Goal: Task Accomplishment & Management: Manage account settings

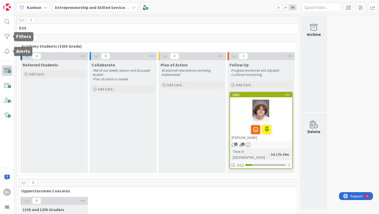
scroll to position [64, 0]
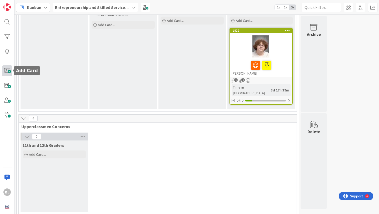
click at [6, 69] on span at bounding box center [7, 70] width 11 height 11
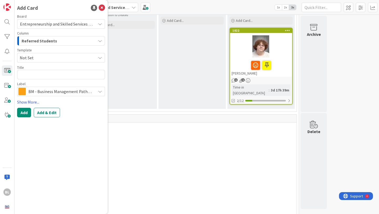
click at [41, 58] on span "Not Set" at bounding box center [56, 57] width 72 height 7
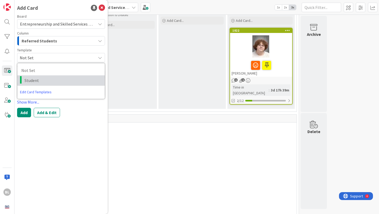
click at [30, 80] on span "Student" at bounding box center [62, 80] width 76 height 7
type textarea "x"
type textarea "Student"
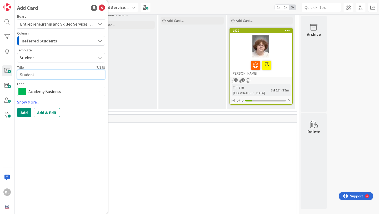
drag, startPoint x: 35, startPoint y: 74, endPoint x: 15, endPoint y: 73, distance: 20.5
click at [15, 73] on div "Add Card Board Entrepreneurship and Skilled Services Interventions - [DATE]-[DA…" at bounding box center [60, 107] width 93 height 214
type textarea "x"
type textarea "S"
type textarea "x"
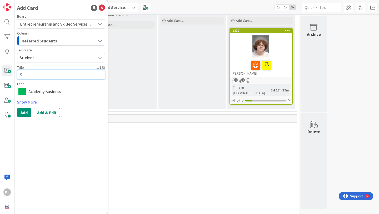
type textarea "Sk"
type textarea "x"
type textarea "Sky"
type textarea "x"
type textarea "Skyl"
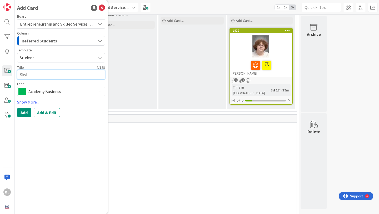
type textarea "x"
type textarea "Skyle"
type textarea "x"
type textarea "Skyler"
type textarea "x"
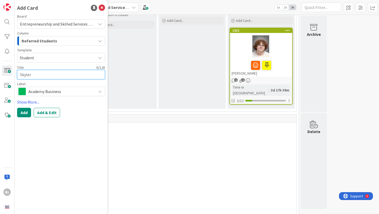
type textarea "Skyler"
type textarea "x"
type textarea "Skyler D"
type textarea "x"
type textarea "Skyler Du"
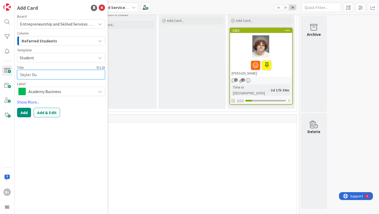
type textarea "x"
type textarea "Skyler Dunc"
type textarea "x"
type textarea "[PERSON_NAME]"
type textarea "x"
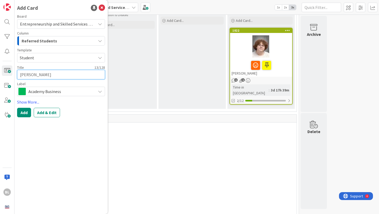
type textarea "[PERSON_NAME]"
click at [70, 91] on span "Academy Business" at bounding box center [60, 91] width 65 height 7
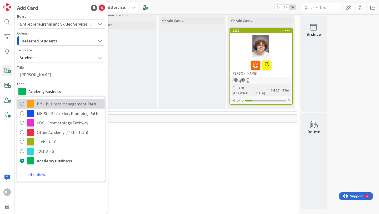
click at [64, 102] on span "BM - Business Management Pathway" at bounding box center [69, 104] width 65 height 8
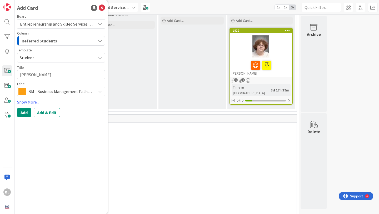
click at [98, 92] on icon at bounding box center [100, 91] width 4 height 4
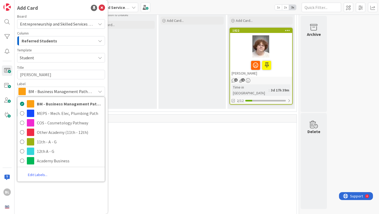
click at [98, 92] on icon at bounding box center [100, 91] width 4 height 4
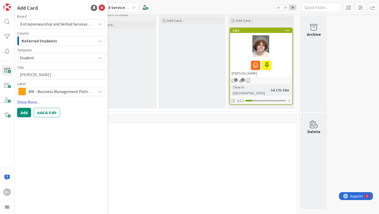
click at [23, 102] on link "Show More..." at bounding box center [61, 102] width 88 height 6
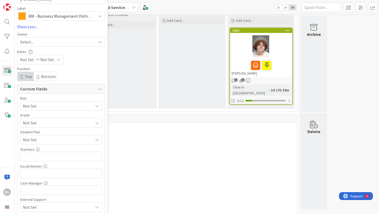
scroll to position [76, 0]
click at [49, 109] on span "Not Set" at bounding box center [56, 104] width 67 height 7
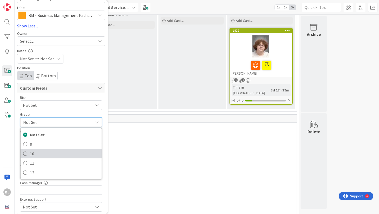
click at [26, 153] on icon at bounding box center [25, 153] width 4 height 8
type textarea "x"
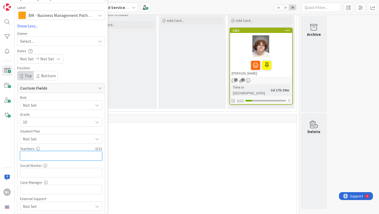
click at [28, 156] on input "text" at bounding box center [61, 155] width 82 height 9
type input "alam"
type textarea "x"
type input "a"
type input "Alam,"
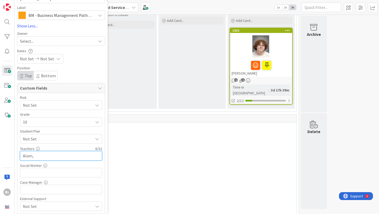
type textarea "x"
type input "Alam,"
type textarea "x"
type input "Alam,La"
type textarea "x"
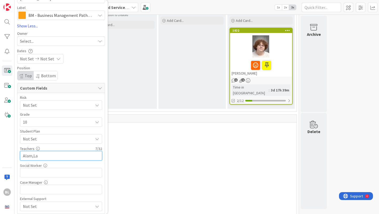
type input "Alam,La"
type textarea "x"
type input "Alam,[GEOGRAPHIC_DATA][PERSON_NAME]"
type textarea "x"
type input "Alam,[GEOGRAPHIC_DATA], [PERSON_NAME], [PERSON_NAME]"
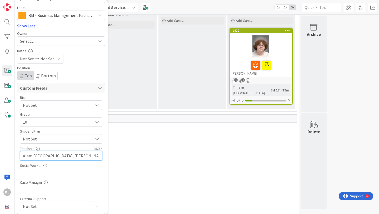
type textarea "x"
type input "Alam,[GEOGRAPHIC_DATA], [PERSON_NAME], [PERSON_NAME]"
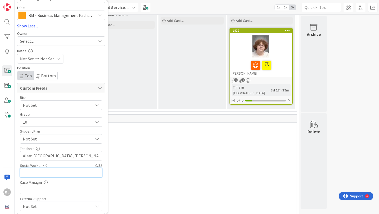
click at [25, 173] on input "text" at bounding box center [61, 172] width 82 height 9
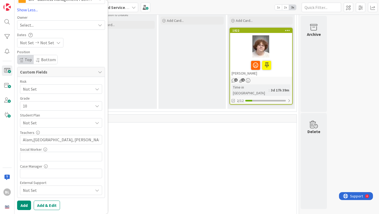
click at [97, 190] on icon at bounding box center [97, 190] width 4 height 4
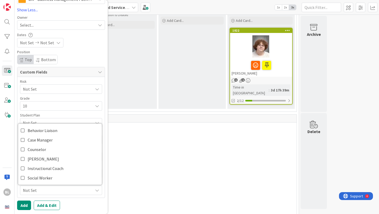
click at [97, 190] on icon at bounding box center [97, 190] width 4 height 4
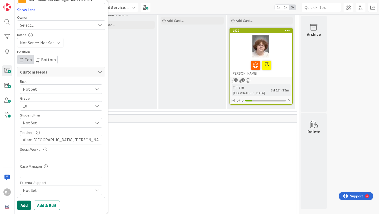
click at [23, 205] on button "Add" at bounding box center [24, 204] width 14 height 9
click at [24, 205] on button "Add" at bounding box center [24, 204] width 14 height 9
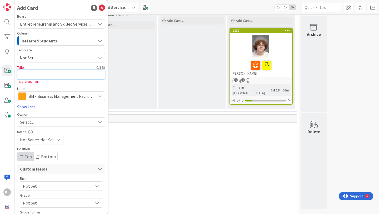
click at [28, 75] on textarea at bounding box center [61, 74] width 88 height 9
type textarea "x"
type textarea "S"
type textarea "x"
type textarea "Sk"
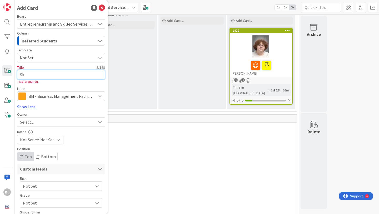
type textarea "x"
type textarea "Skl"
type textarea "x"
type textarea "Sk"
type textarea "x"
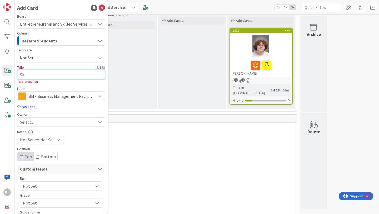
type textarea "Sky"
type textarea "x"
type textarea "Skyle"
type textarea "x"
type textarea "Skyler"
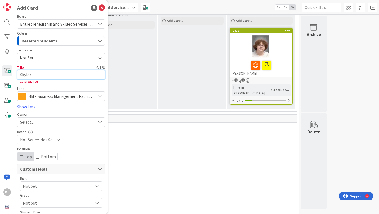
type textarea "x"
type textarea "Skyler"
type textarea "x"
type textarea "Skyler D"
type textarea "x"
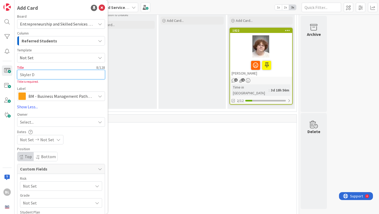
type textarea "Skyler Du"
type textarea "x"
type textarea "Skyler Dun"
type textarea "x"
type textarea "Skyler Dunc"
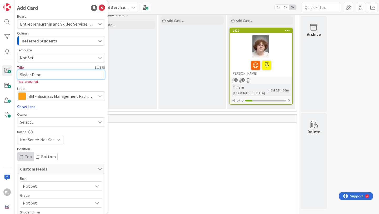
type textarea "x"
type textarea "[PERSON_NAME]"
type textarea "x"
type textarea "[PERSON_NAME]"
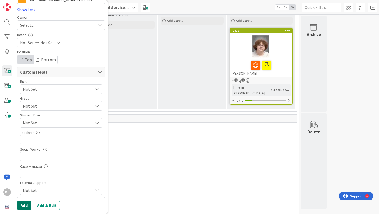
click at [24, 204] on button "Add" at bounding box center [24, 204] width 14 height 9
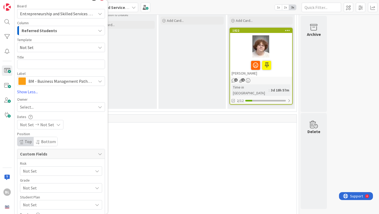
scroll to position [0, 0]
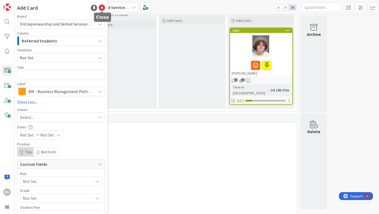
click at [102, 7] on icon at bounding box center [102, 8] width 6 height 6
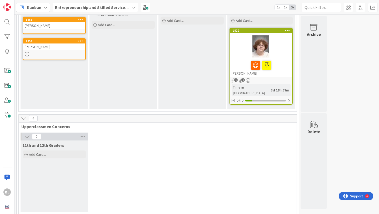
click at [81, 42] on icon at bounding box center [80, 41] width 5 height 4
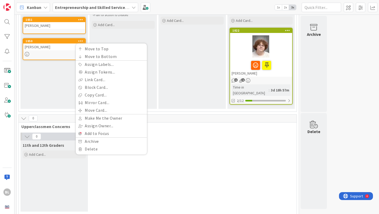
click at [82, 18] on icon at bounding box center [80, 20] width 5 height 4
click at [80, 19] on icon at bounding box center [80, 20] width 5 height 4
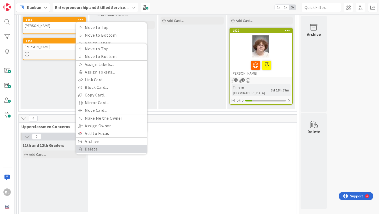
click at [87, 152] on link "Delete" at bounding box center [111, 149] width 71 height 8
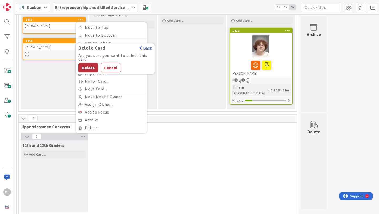
click at [90, 69] on button "Delete" at bounding box center [88, 67] width 20 height 9
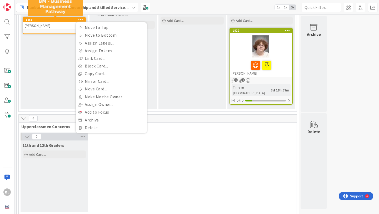
click at [68, 20] on div "1851" at bounding box center [56, 20] width 60 height 4
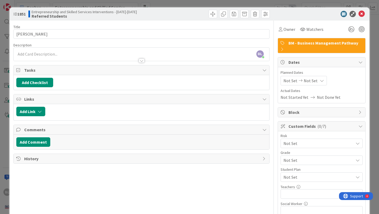
click at [143, 60] on div at bounding box center [142, 60] width 6 height 4
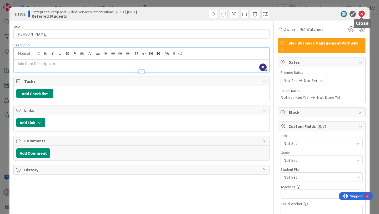
click at [362, 13] on icon at bounding box center [361, 14] width 6 height 6
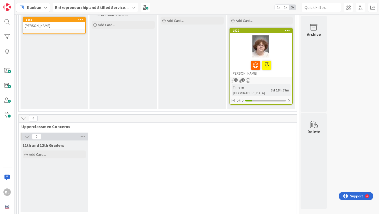
click at [82, 19] on icon at bounding box center [80, 20] width 5 height 4
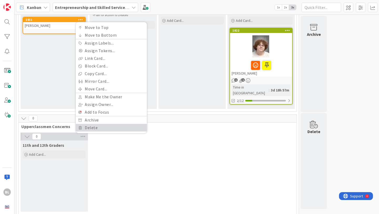
click at [90, 128] on link "Delete" at bounding box center [111, 128] width 71 height 8
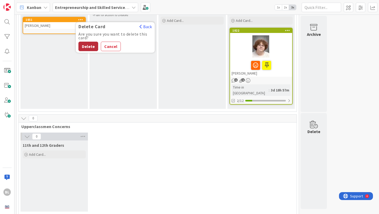
click at [88, 47] on button "Delete" at bounding box center [88, 46] width 20 height 9
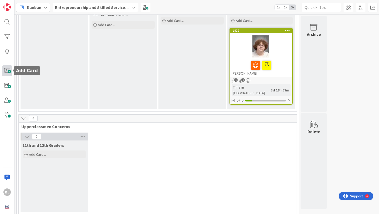
click at [7, 73] on span at bounding box center [7, 70] width 11 height 11
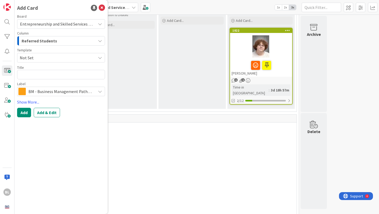
click at [45, 57] on span "Not Set" at bounding box center [56, 57] width 72 height 7
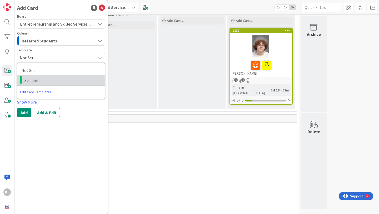
click at [30, 78] on span "Student" at bounding box center [62, 80] width 76 height 7
type textarea "x"
type textarea "Student"
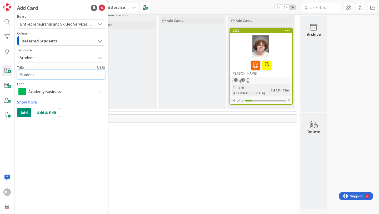
click at [31, 74] on textarea "Student" at bounding box center [61, 74] width 88 height 9
drag, startPoint x: 37, startPoint y: 74, endPoint x: 13, endPoint y: 74, distance: 23.9
click at [13, 74] on div "BL Add Card Board Entrepreneurship and Skilled Services Interventions - [DATE]-…" at bounding box center [7, 107] width 14 height 214
type textarea "x"
type textarea "S"
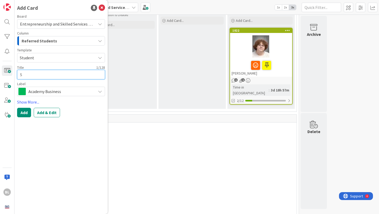
type textarea "x"
type textarea "Sk"
type textarea "x"
type textarea "Sky"
type textarea "x"
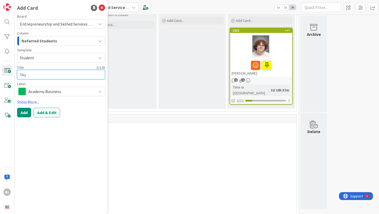
type textarea "Skyl"
type textarea "x"
type textarea "Skyle"
type textarea "x"
type textarea "Skyler"
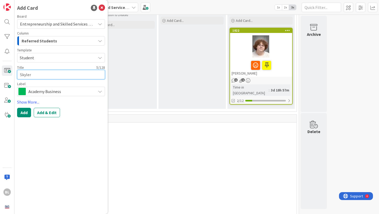
type textarea "x"
type textarea "Skyler"
type textarea "x"
type textarea "Skyler D"
type textarea "x"
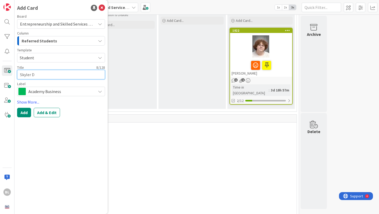
type textarea "Skyler Du"
type textarea "x"
type textarea "Skyler Dun"
type textarea "x"
type textarea "[PERSON_NAME]"
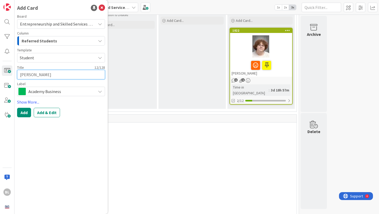
type textarea "x"
type textarea "[PERSON_NAME]"
click at [61, 91] on span "Academy Business" at bounding box center [60, 91] width 65 height 7
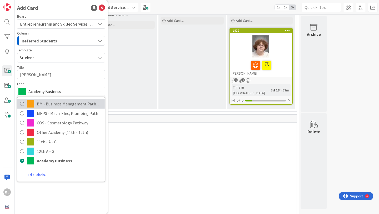
click at [56, 104] on span "BM - Business Management Pathway" at bounding box center [69, 104] width 65 height 8
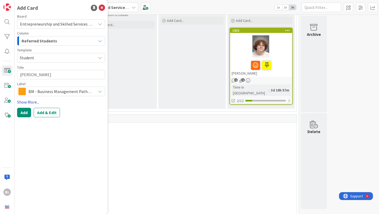
click at [30, 100] on link "Show More..." at bounding box center [61, 102] width 88 height 6
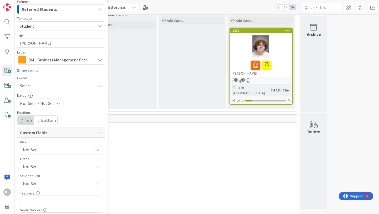
scroll to position [34, 0]
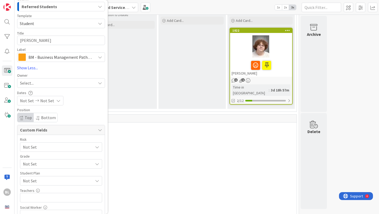
click at [41, 148] on span "Not Set" at bounding box center [56, 146] width 67 height 7
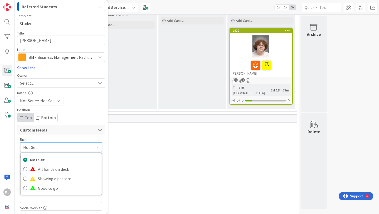
scroll to position [46, 0]
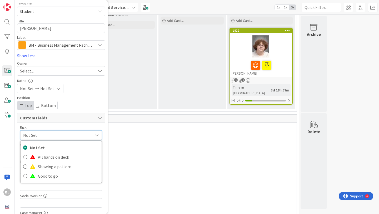
click at [81, 135] on span "Not Set" at bounding box center [56, 134] width 67 height 7
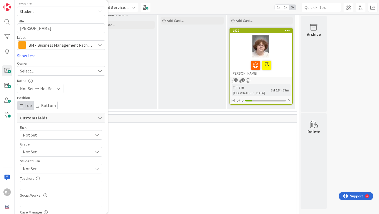
click at [46, 138] on span "Not Set" at bounding box center [56, 134] width 67 height 7
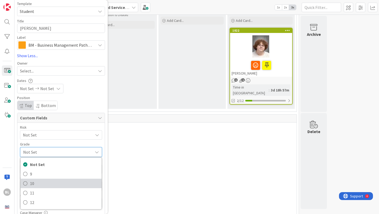
click at [31, 182] on span "10" at bounding box center [64, 183] width 69 height 8
type textarea "x"
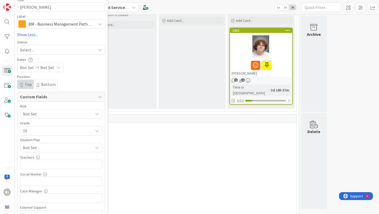
scroll to position [68, 0]
click at [36, 163] on input "text" at bounding box center [61, 162] width 82 height 9
type input "Alam"
type textarea "x"
type input "Alam,"
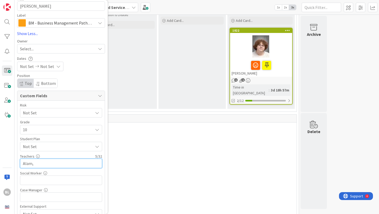
type textarea "x"
type input "Alam,"
type textarea "x"
type input "Alam,La"
type textarea "x"
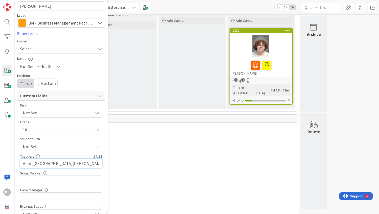
type input "Alam,[GEOGRAPHIC_DATA][PERSON_NAME]"
type textarea "x"
type input "Alam,[GEOGRAPHIC_DATA], [PERSON_NAME], Dunc"
type textarea "x"
type input "Alam,[GEOGRAPHIC_DATA], [PERSON_NAME], [PERSON_NAME]"
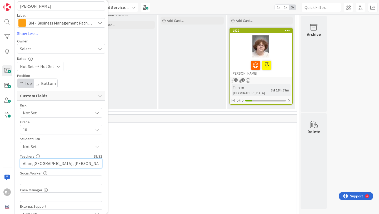
type textarea "x"
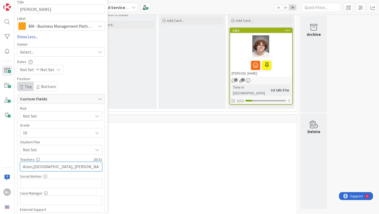
scroll to position [92, 0]
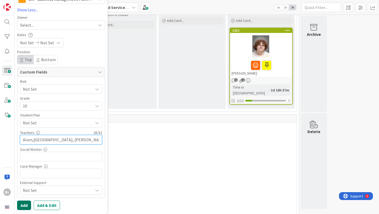
type input "Alam,[GEOGRAPHIC_DATA], [PERSON_NAME], [PERSON_NAME]"
click at [24, 205] on button "Add" at bounding box center [24, 204] width 14 height 9
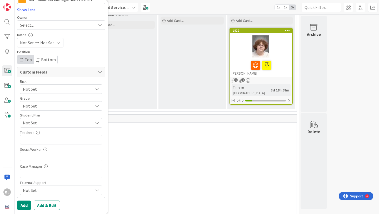
scroll to position [0, 0]
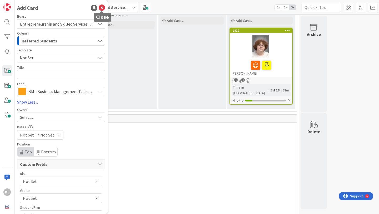
click at [102, 8] on icon at bounding box center [102, 8] width 6 height 6
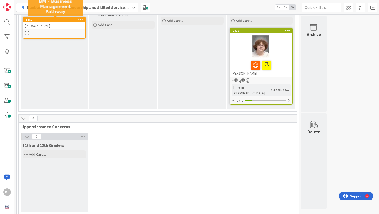
click at [65, 19] on div "1852" at bounding box center [56, 20] width 60 height 4
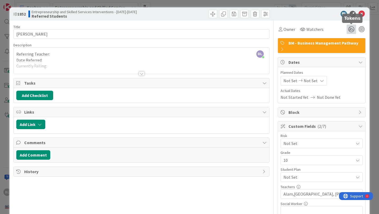
click at [352, 29] on icon at bounding box center [351, 28] width 9 height 9
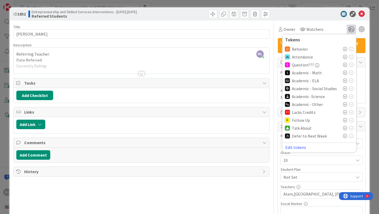
click at [344, 49] on icon at bounding box center [345, 49] width 4 height 4
click at [345, 98] on icon at bounding box center [345, 98] width 4 height 4
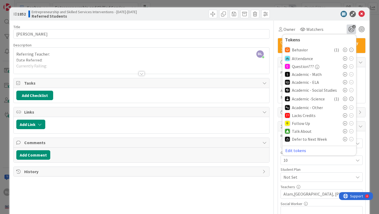
click at [344, 131] on icon at bounding box center [345, 131] width 4 height 4
click at [361, 14] on icon at bounding box center [361, 14] width 6 height 6
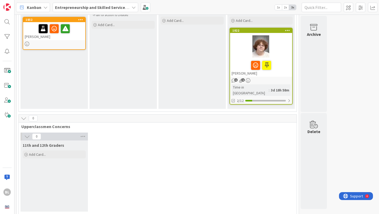
click at [70, 17] on div "1852" at bounding box center [54, 19] width 62 height 5
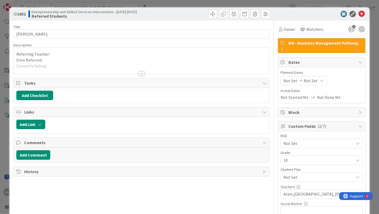
click at [141, 74] on div at bounding box center [142, 73] width 6 height 4
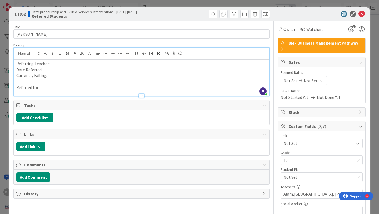
click at [52, 65] on p "Referring Teacher:" at bounding box center [141, 64] width 250 height 6
click at [45, 71] on p "Date Referred:" at bounding box center [141, 70] width 250 height 6
click at [50, 77] on p "Currently Failing:" at bounding box center [141, 75] width 250 height 6
click at [43, 87] on p "Referred for..." at bounding box center [141, 87] width 250 height 6
click at [44, 88] on p "Referred for..." at bounding box center [141, 87] width 250 height 6
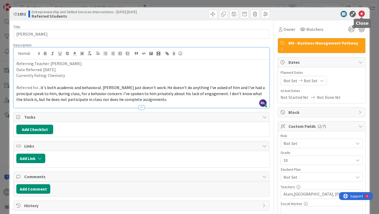
click at [362, 12] on icon at bounding box center [361, 14] width 6 height 6
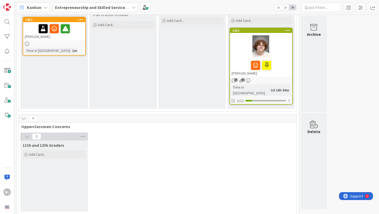
click at [132, 5] on icon at bounding box center [134, 7] width 4 height 4
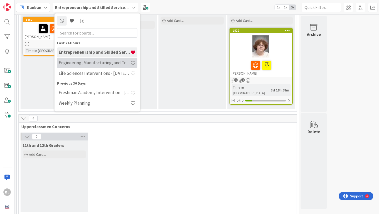
click at [104, 65] on h4 "Engineering, Manufacturing, and Transportation" at bounding box center [95, 62] width 72 height 5
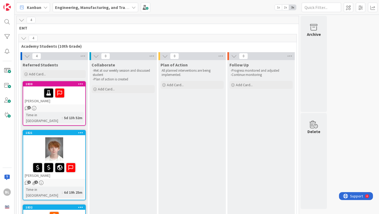
click at [72, 130] on div "1821" at bounding box center [54, 132] width 62 height 5
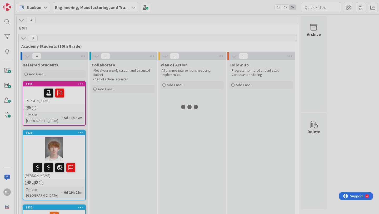
click at [72, 129] on div at bounding box center [189, 107] width 379 height 214
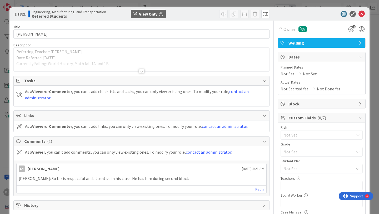
click at [142, 72] on div at bounding box center [142, 71] width 6 height 4
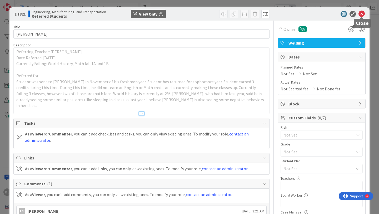
click at [362, 13] on icon at bounding box center [361, 14] width 6 height 6
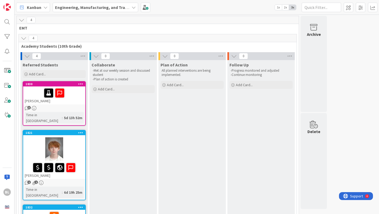
click at [133, 8] on icon at bounding box center [134, 7] width 4 height 4
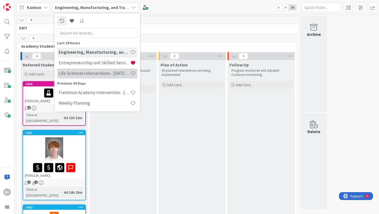
click at [92, 72] on h4 "Life Sciences Interventions - [DATE]-[DATE]" at bounding box center [95, 73] width 72 height 5
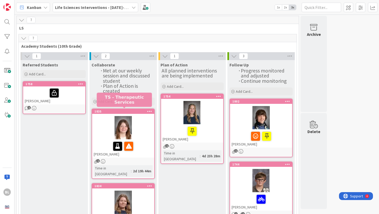
click at [117, 109] on div "1835" at bounding box center [124, 111] width 60 height 4
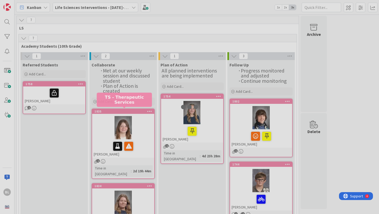
click at [117, 109] on div at bounding box center [189, 107] width 379 height 214
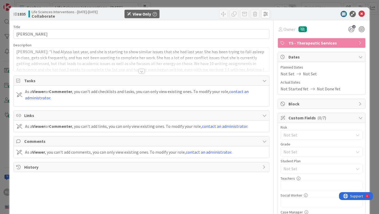
click at [141, 71] on div at bounding box center [142, 71] width 6 height 4
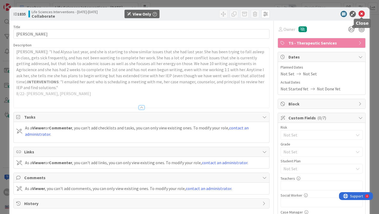
click at [362, 14] on icon at bounding box center [361, 14] width 6 height 6
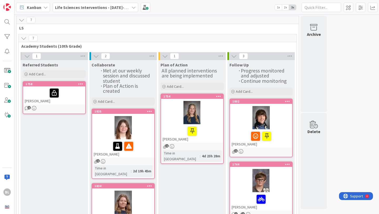
click at [132, 7] on icon at bounding box center [134, 7] width 4 height 4
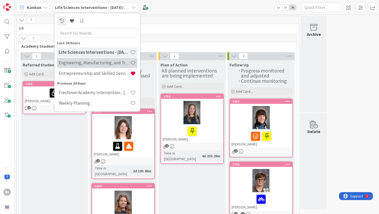
click at [93, 65] on h4 "Engineering, Manufacturing, and Transportation" at bounding box center [95, 62] width 72 height 5
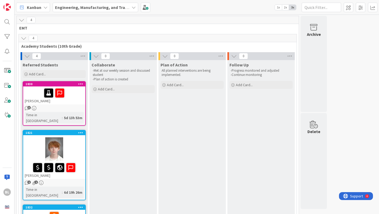
click at [132, 7] on icon at bounding box center [134, 7] width 4 height 4
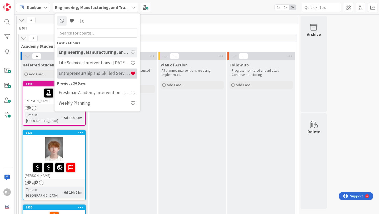
click at [91, 76] on div "Entrepreneurship and Skilled Services Interventions - [DATE]-[DATE]" at bounding box center [97, 73] width 80 height 10
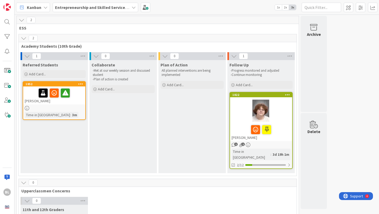
click at [63, 87] on div "[PERSON_NAME]" at bounding box center [54, 95] width 62 height 18
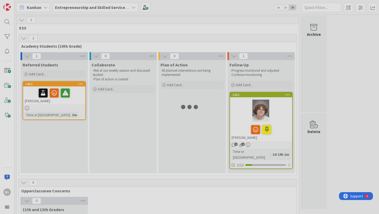
click at [63, 87] on div at bounding box center [189, 107] width 379 height 214
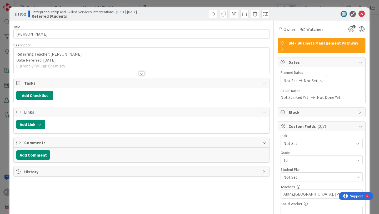
click at [141, 72] on div at bounding box center [142, 73] width 6 height 4
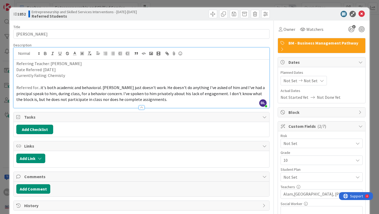
click at [144, 100] on p "Referred for... it's both academic and behavioral. [PERSON_NAME] just doesn't w…" at bounding box center [141, 93] width 250 height 18
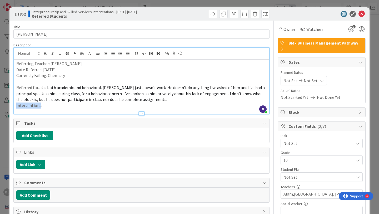
drag, startPoint x: 40, startPoint y: 106, endPoint x: 12, endPoint y: 103, distance: 28.8
click at [12, 103] on div "ID 1852 Entrepreneurship and Skilled Services Interventions - [DATE]-[DATE] Ref…" at bounding box center [189, 206] width 360 height 398
click at [44, 53] on icon "button" at bounding box center [45, 53] width 5 height 5
click at [46, 107] on p "Interventions :" at bounding box center [141, 105] width 250 height 6
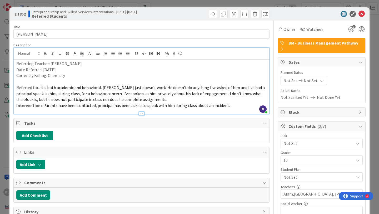
click at [146, 100] on p "Referred for... it's both academic and behavioral. [PERSON_NAME] just doesn't w…" at bounding box center [141, 93] width 250 height 18
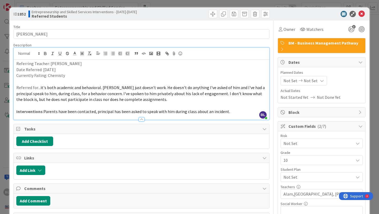
scroll to position [3, 0]
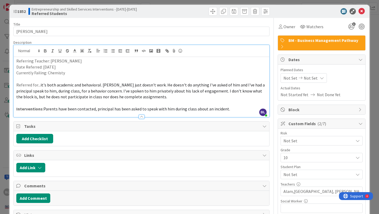
click at [53, 72] on p "Currently Failing: Chemisty" at bounding box center [141, 73] width 250 height 6
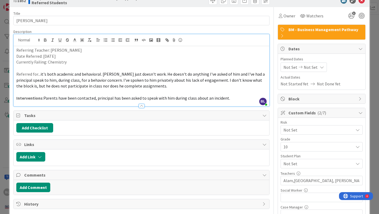
scroll to position [0, 0]
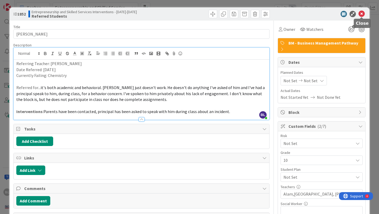
click at [361, 14] on icon at bounding box center [361, 14] width 6 height 6
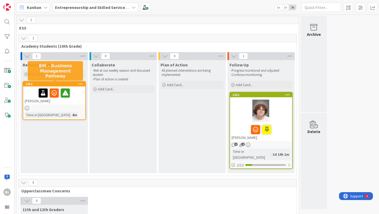
click at [62, 84] on div "1852" at bounding box center [56, 84] width 60 height 4
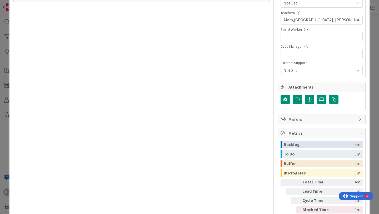
scroll to position [186, 0]
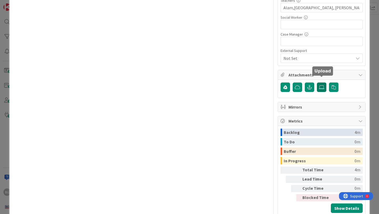
click at [324, 85] on icon at bounding box center [321, 87] width 5 height 4
click at [317, 82] on input "file" at bounding box center [317, 82] width 0 height 0
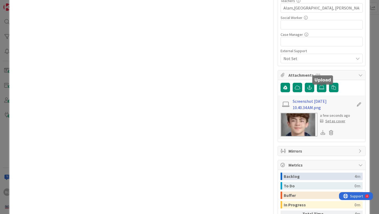
scroll to position [0, 0]
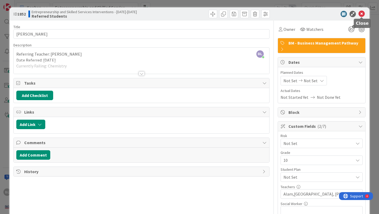
click at [362, 13] on icon at bounding box center [361, 14] width 6 height 6
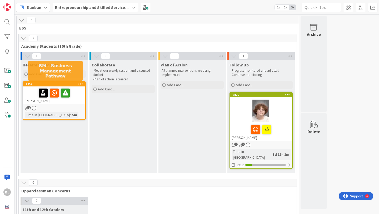
click at [61, 84] on div "1852" at bounding box center [56, 84] width 60 height 4
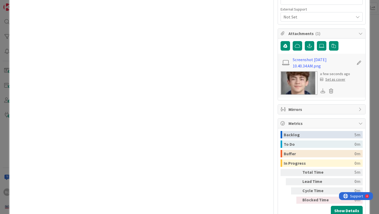
scroll to position [238, 0]
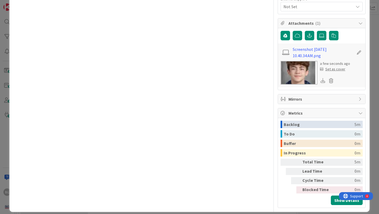
click at [334, 66] on div "Set as cover" at bounding box center [332, 69] width 25 height 6
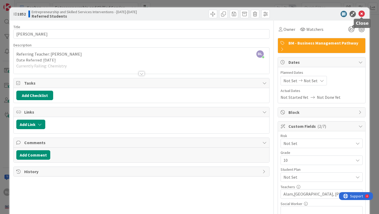
click at [361, 14] on icon at bounding box center [361, 14] width 6 height 6
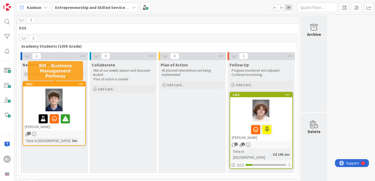
click at [72, 83] on div "1852" at bounding box center [56, 84] width 60 height 4
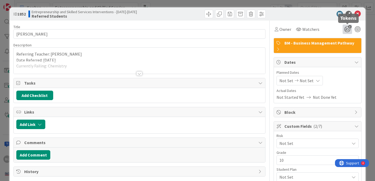
click at [347, 28] on icon "3" at bounding box center [346, 28] width 9 height 9
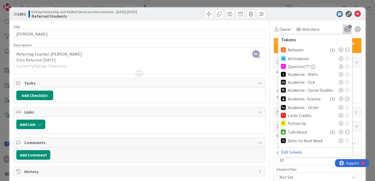
click at [340, 82] on icon at bounding box center [341, 82] width 4 height 4
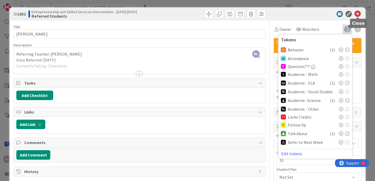
click at [357, 14] on icon at bounding box center [357, 14] width 6 height 6
